Goal: Obtain resource: Obtain resource

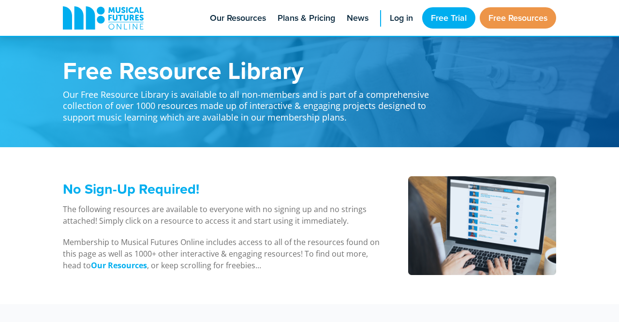
click at [440, 30] on li "Free Resources" at bounding box center [518, 18] width 76 height 36
click at [440, 23] on link "Free Resources" at bounding box center [518, 17] width 76 height 21
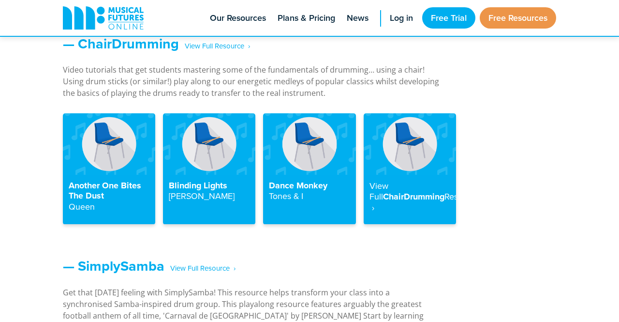
scroll to position [1095, 0]
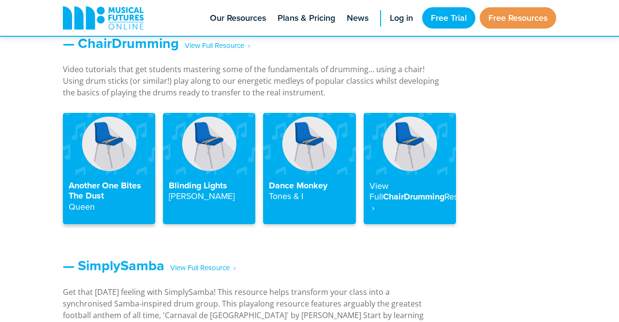
click at [106, 177] on div "Another One Bites The Dust Queen" at bounding box center [109, 200] width 92 height 50
click at [106, 160] on img at bounding box center [109, 143] width 92 height 61
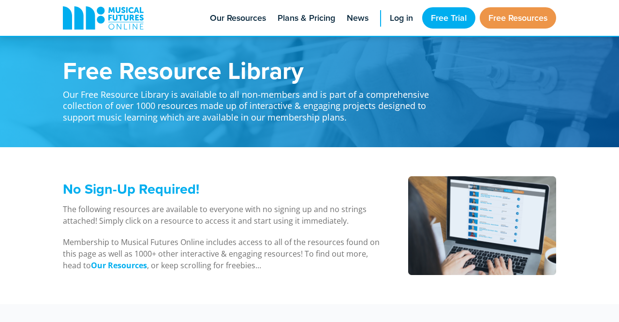
scroll to position [1095, 0]
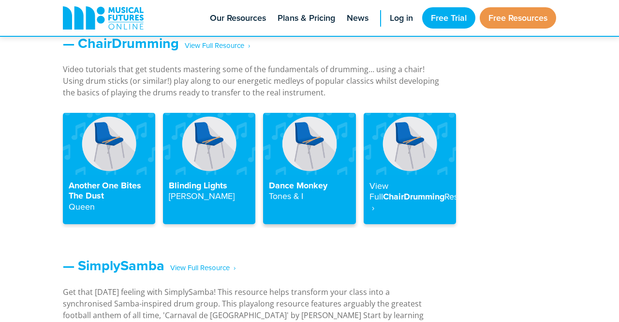
click at [296, 187] on h4 "Dance Monkey Tones & I" at bounding box center [309, 191] width 81 height 21
